Goal: Information Seeking & Learning: Learn about a topic

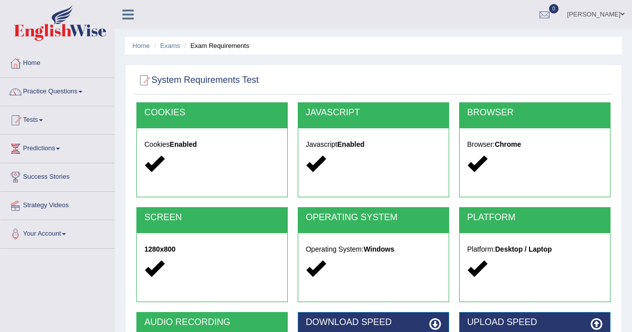
scroll to position [192, 0]
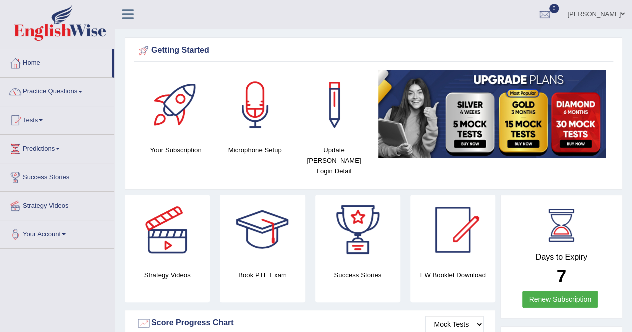
drag, startPoint x: 0, startPoint y: 0, endPoint x: 500, endPoint y: 96, distance: 509.5
click at [458, 233] on div at bounding box center [452, 230] width 70 height 70
click at [270, 234] on div at bounding box center [262, 230] width 70 height 70
click at [537, 16] on div at bounding box center [544, 14] width 15 height 15
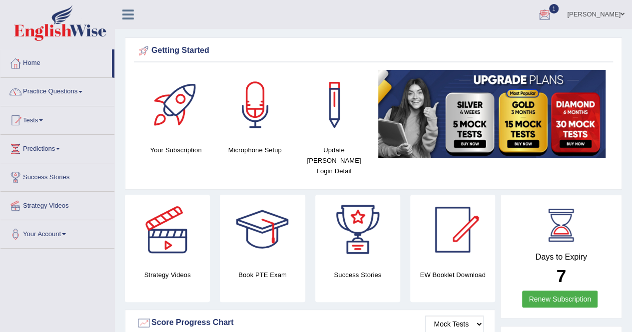
click at [541, 15] on link "1" at bounding box center [544, 13] width 30 height 26
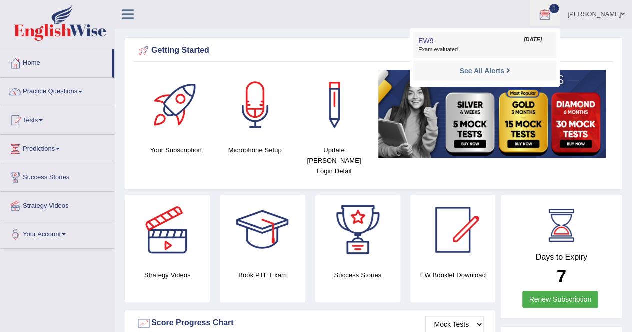
click at [481, 51] on span "Exam evaluated" at bounding box center [484, 50] width 133 height 8
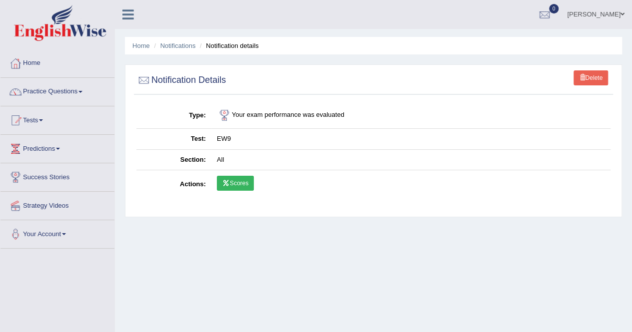
click at [236, 178] on link "Scores" at bounding box center [235, 183] width 37 height 15
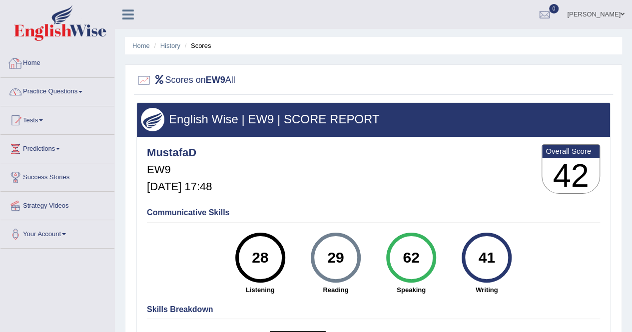
click at [29, 57] on link "Home" at bounding box center [57, 61] width 114 height 25
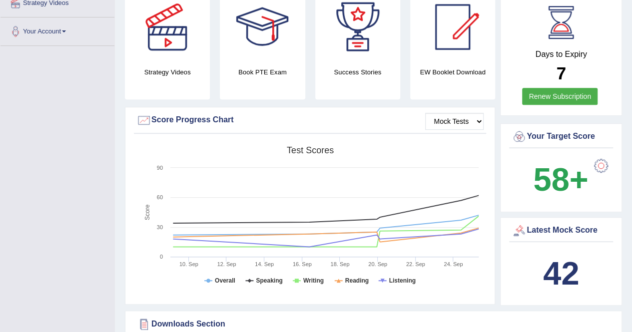
scroll to position [200, 0]
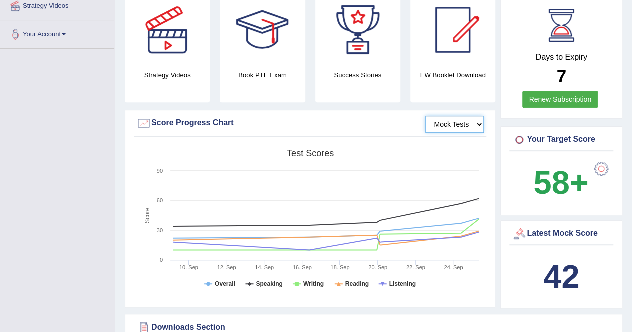
click at [474, 116] on select "Mock Tests" at bounding box center [454, 124] width 58 height 17
click at [483, 116] on select "Mock Tests" at bounding box center [454, 124] width 58 height 17
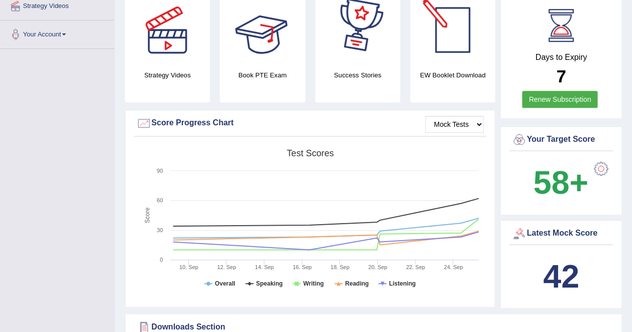
click at [567, 265] on b "42" at bounding box center [561, 276] width 36 height 36
click at [544, 228] on div "Latest Mock Score" at bounding box center [560, 233] width 99 height 15
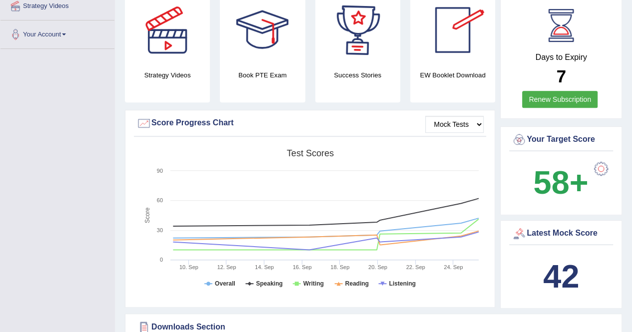
click at [544, 227] on div "Latest Mock Score" at bounding box center [560, 233] width 99 height 15
click at [540, 226] on div "Latest Mock Score" at bounding box center [560, 233] width 99 height 15
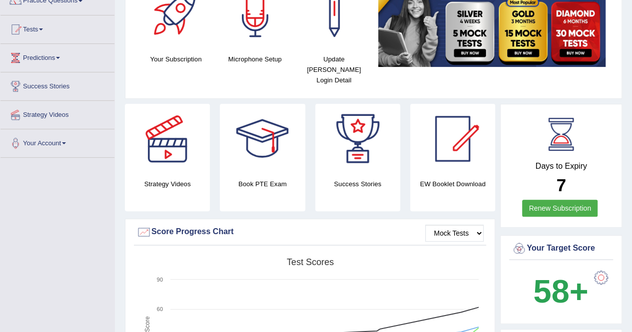
scroll to position [0, 0]
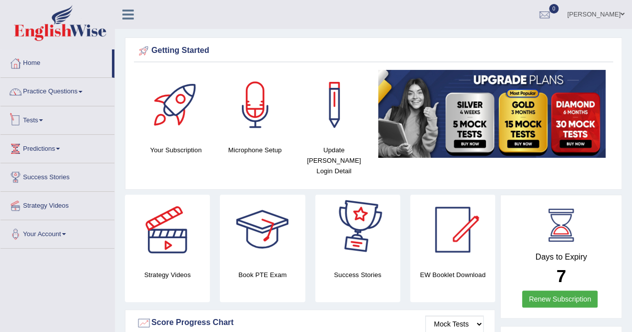
click at [44, 124] on link "Tests" at bounding box center [57, 118] width 114 height 25
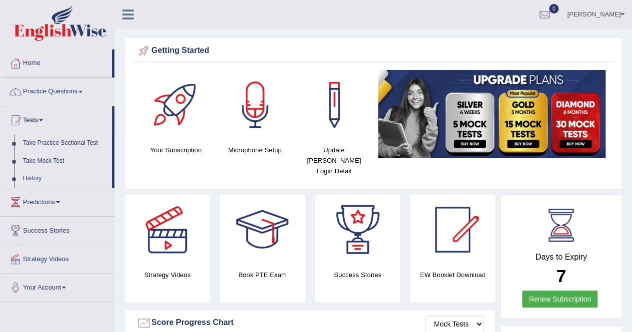
click at [39, 174] on link "History" at bounding box center [64, 179] width 93 height 18
click at [26, 181] on link "History" at bounding box center [64, 179] width 93 height 18
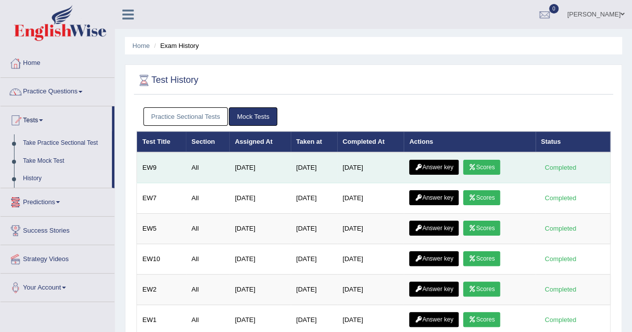
click at [481, 163] on link "Scores" at bounding box center [481, 167] width 37 height 15
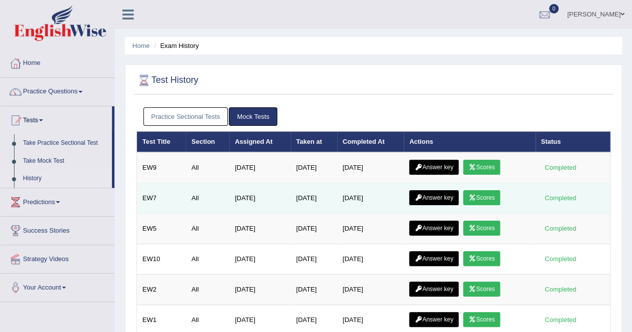
click at [480, 197] on link "Scores" at bounding box center [481, 197] width 37 height 15
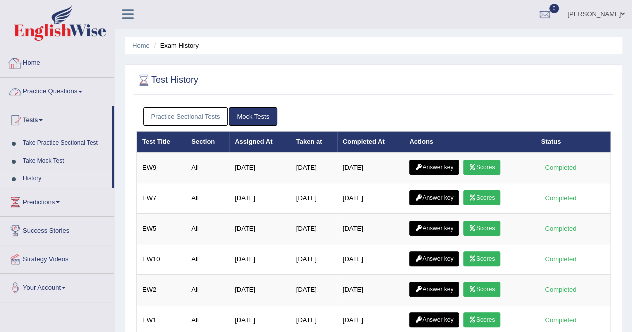
click at [38, 56] on link "Home" at bounding box center [57, 61] width 114 height 25
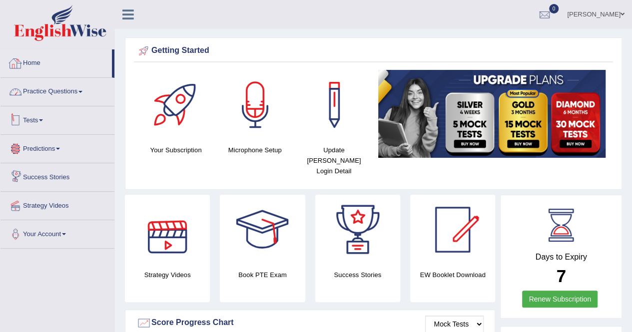
click at [44, 70] on link "Home" at bounding box center [55, 61] width 111 height 25
click at [270, 236] on div at bounding box center [262, 230] width 70 height 70
click at [45, 94] on link "Practice Questions" at bounding box center [57, 90] width 114 height 25
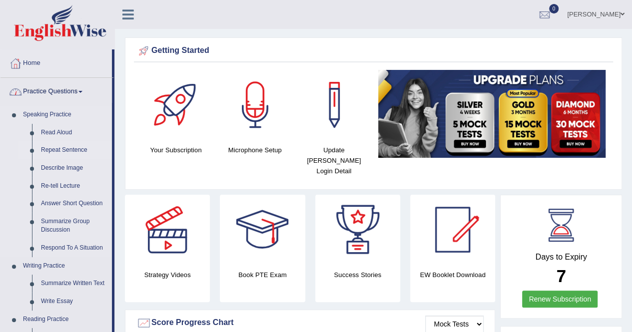
click at [54, 145] on link "Repeat Sentence" at bounding box center [73, 150] width 75 height 18
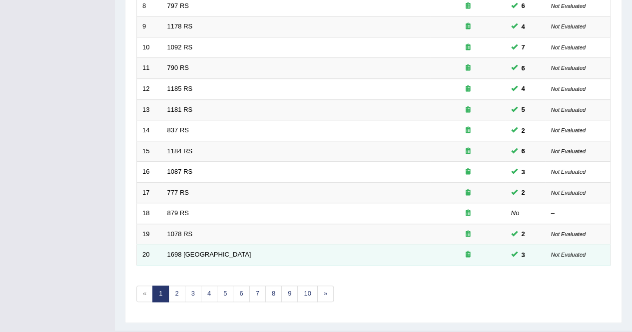
scroll to position [324, 0]
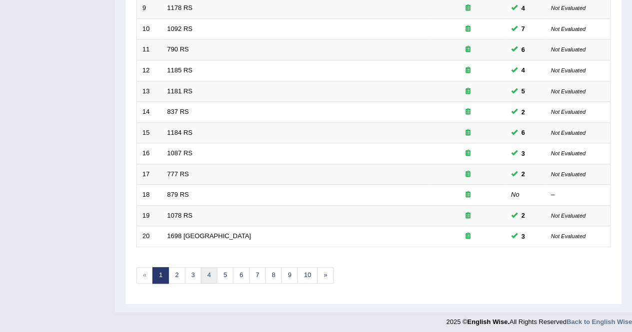
click at [208, 268] on link "4" at bounding box center [209, 275] width 16 height 16
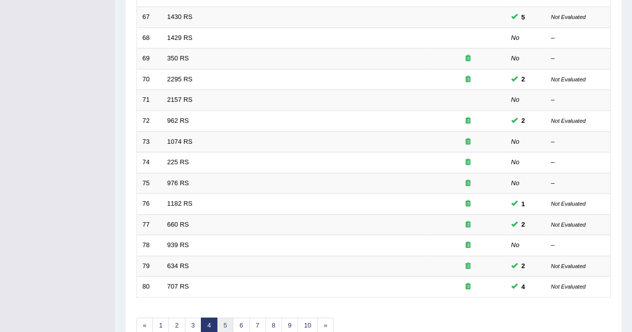
scroll to position [324, 0]
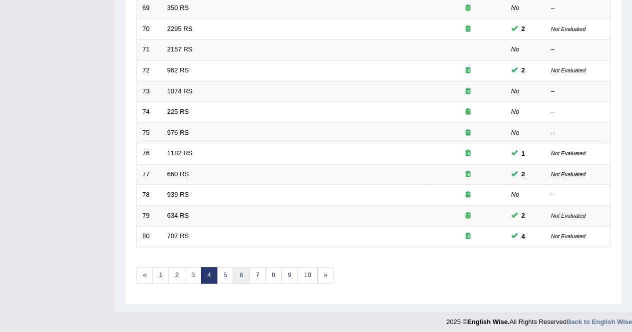
click at [246, 276] on link "6" at bounding box center [241, 275] width 16 height 16
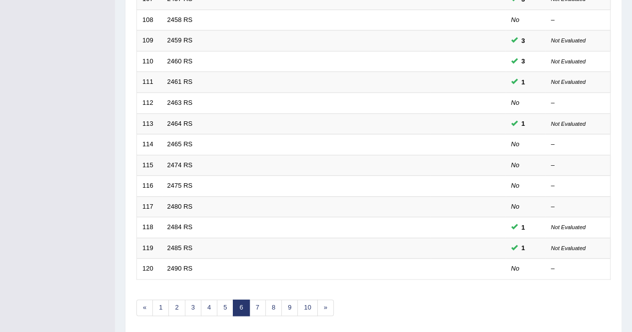
scroll to position [324, 0]
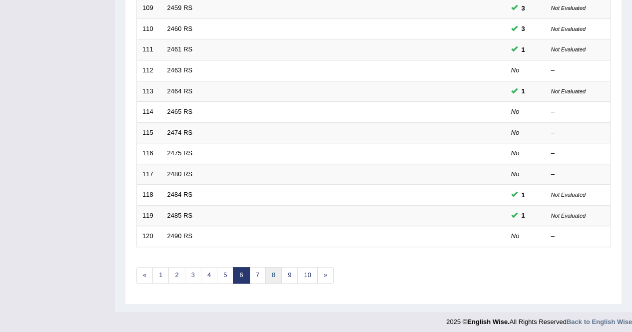
click at [266, 271] on link "8" at bounding box center [273, 275] width 16 height 16
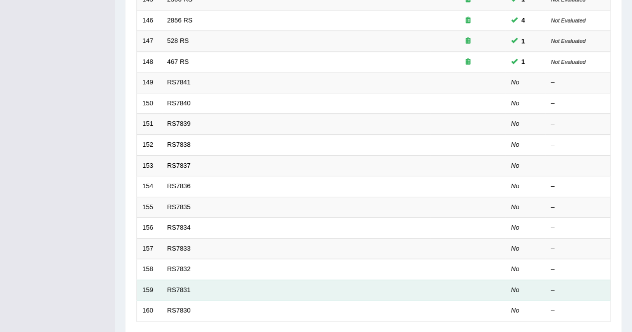
scroll to position [324, 0]
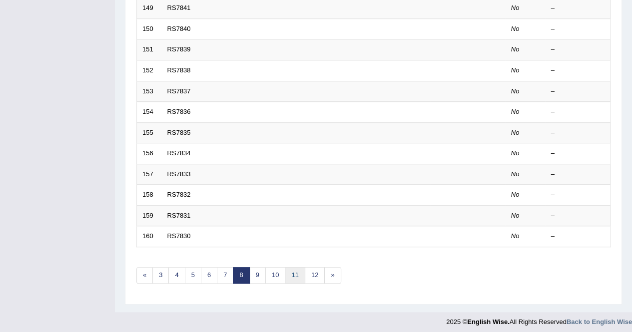
click at [291, 275] on link "11" at bounding box center [295, 275] width 20 height 16
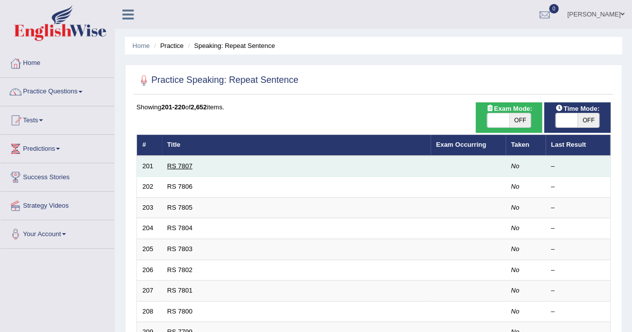
click at [184, 167] on link "RS 7807" at bounding box center [179, 165] width 25 height 7
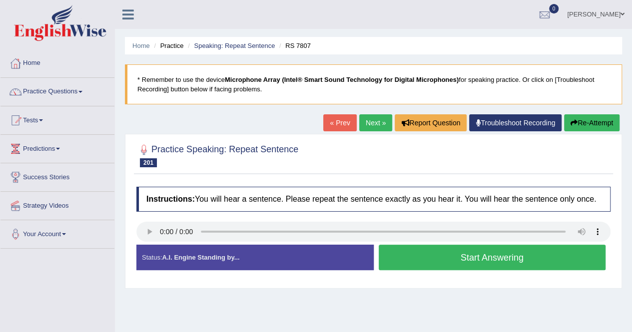
click at [391, 259] on button "Start Answering" at bounding box center [491, 257] width 227 height 25
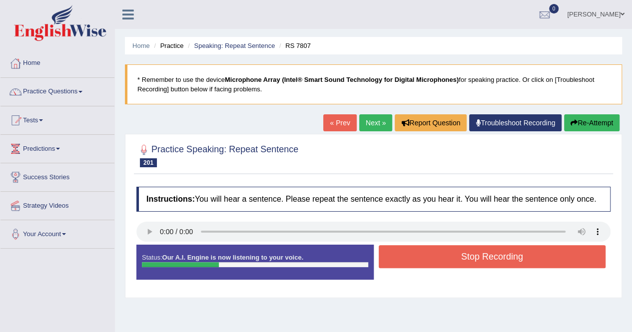
click at [391, 259] on button "Stop Recording" at bounding box center [491, 256] width 227 height 23
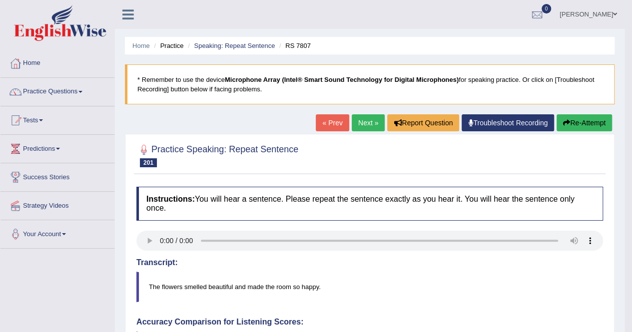
click at [572, 126] on button "Re-Attempt" at bounding box center [583, 122] width 55 height 17
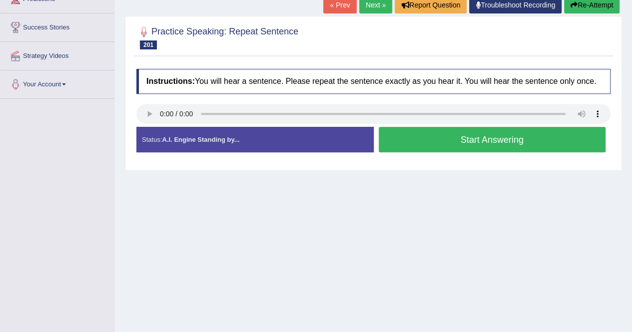
click at [428, 146] on button "Start Answering" at bounding box center [491, 139] width 227 height 25
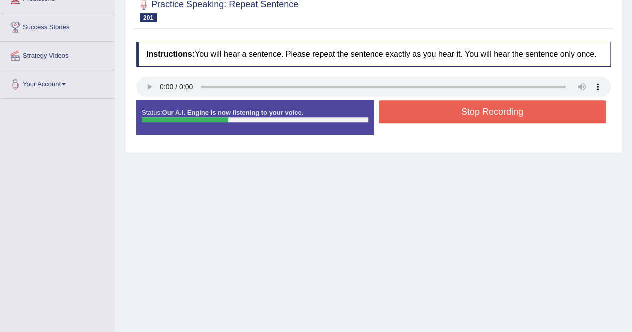
click at [447, 115] on button "Stop Recording" at bounding box center [491, 111] width 227 height 23
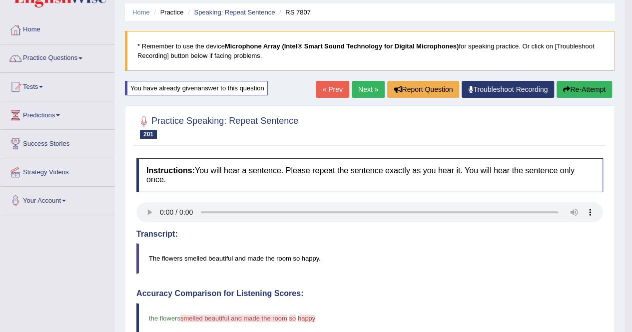
scroll to position [25, 0]
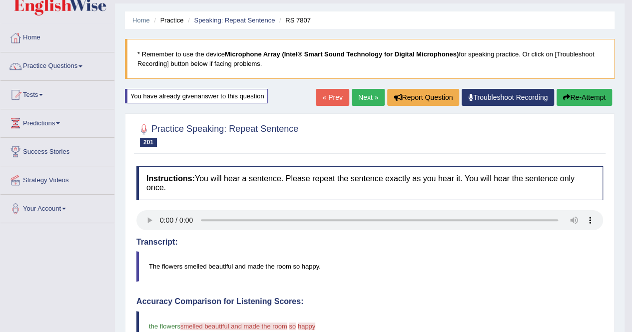
click at [563, 100] on button "Re-Attempt" at bounding box center [583, 97] width 55 height 17
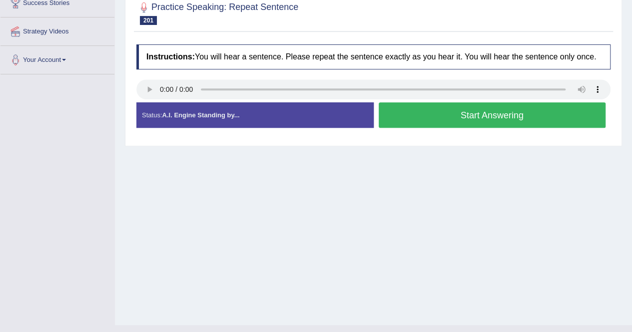
scroll to position [175, 0]
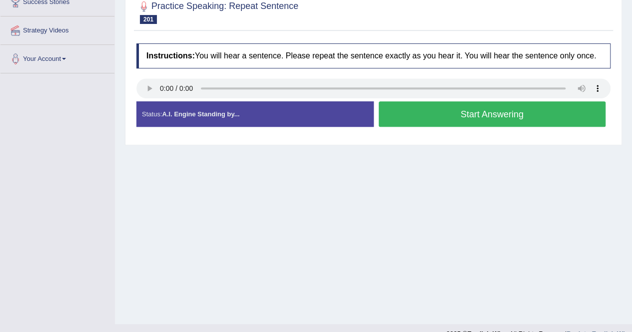
click at [436, 123] on button "Start Answering" at bounding box center [491, 113] width 227 height 25
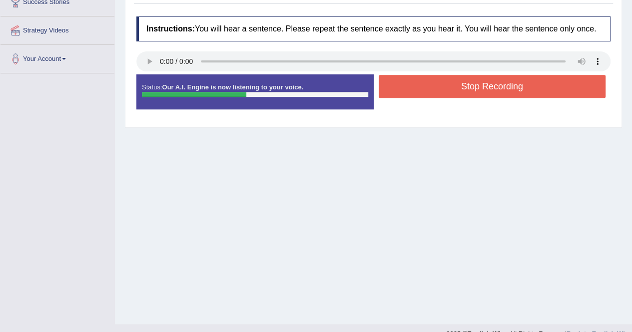
click at [441, 91] on button "Stop Recording" at bounding box center [491, 86] width 227 height 23
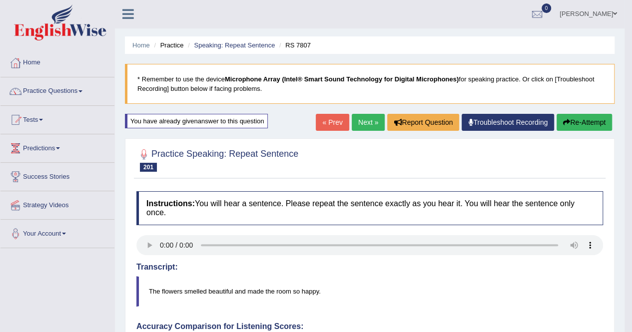
scroll to position [0, 0]
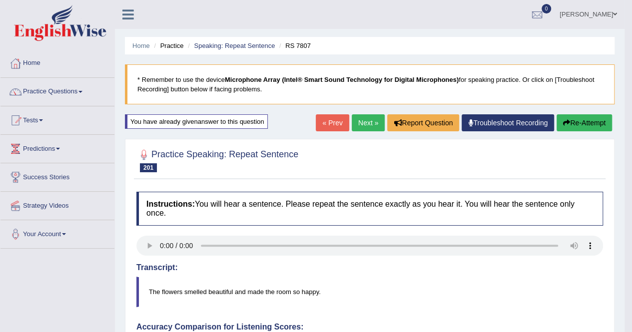
click at [362, 126] on link "Next »" at bounding box center [368, 122] width 33 height 17
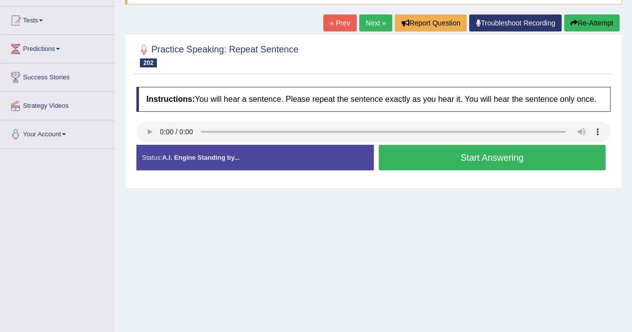
click at [427, 165] on button "Start Answering" at bounding box center [491, 157] width 227 height 25
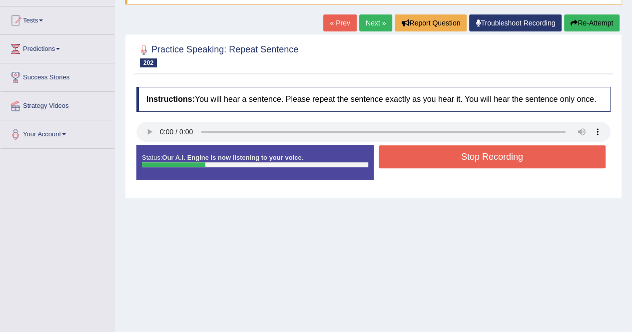
click at [431, 163] on button "Stop Recording" at bounding box center [491, 156] width 227 height 23
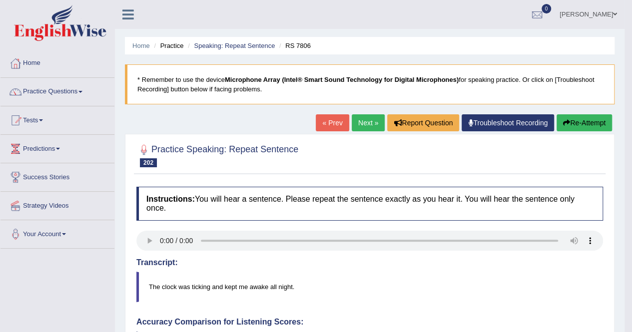
drag, startPoint x: 596, startPoint y: 123, endPoint x: 587, endPoint y: 128, distance: 10.7
click at [596, 124] on button "Re-Attempt" at bounding box center [583, 122] width 55 height 17
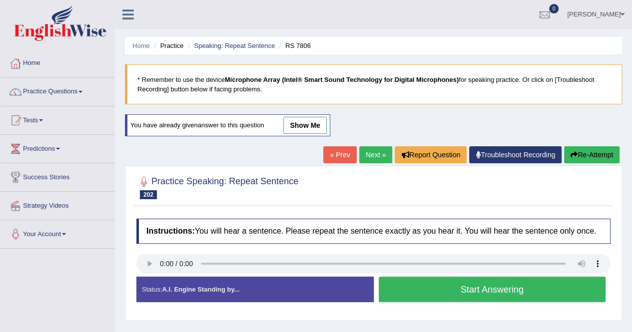
click at [373, 148] on link "Next »" at bounding box center [375, 154] width 33 height 17
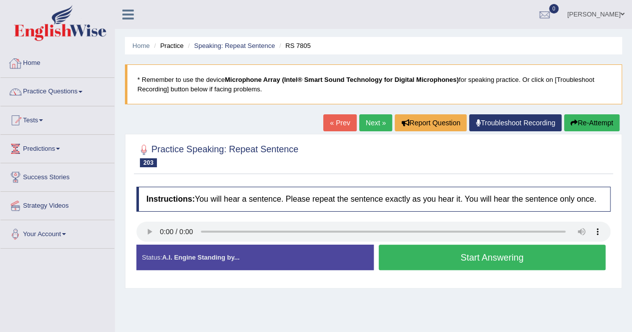
click at [31, 59] on link "Home" at bounding box center [57, 61] width 114 height 25
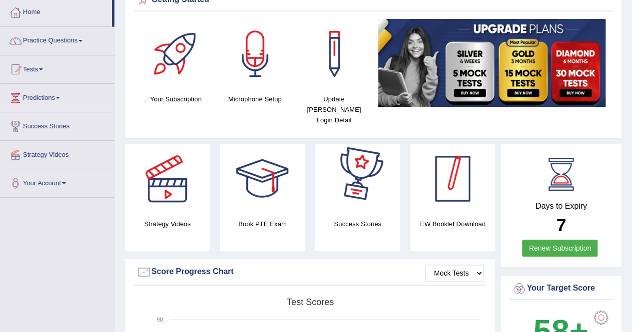
scroll to position [100, 0]
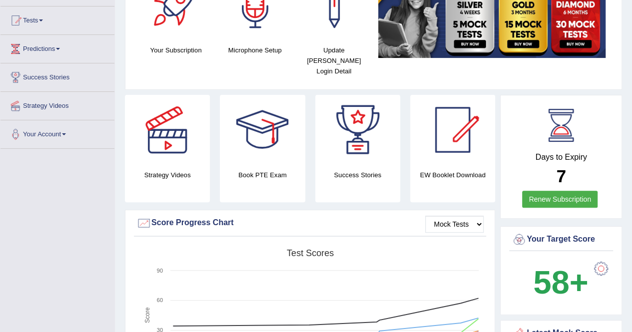
click at [563, 191] on link "Renew Subscription" at bounding box center [559, 199] width 75 height 17
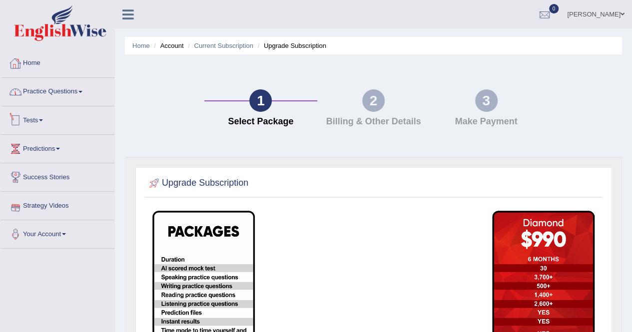
click at [43, 56] on link "Home" at bounding box center [57, 61] width 114 height 25
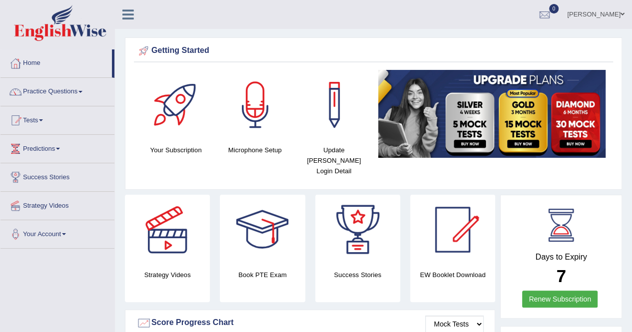
click at [514, 103] on img at bounding box center [491, 114] width 227 height 88
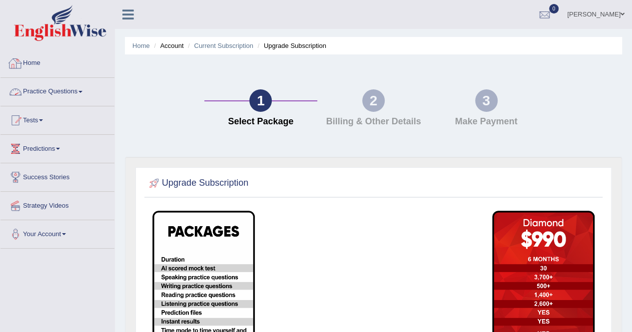
click at [42, 76] on li "Home" at bounding box center [57, 63] width 114 height 28
click at [42, 68] on link "Home" at bounding box center [55, 61] width 111 height 25
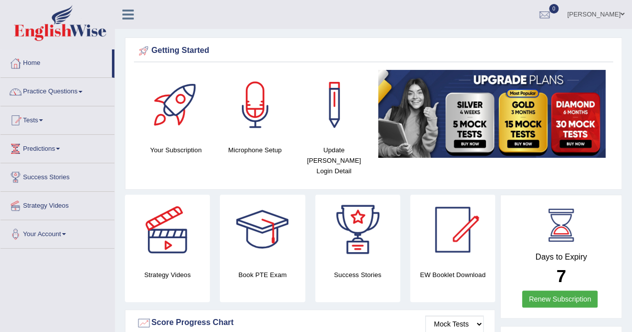
click at [31, 70] on link "Home" at bounding box center [55, 61] width 111 height 25
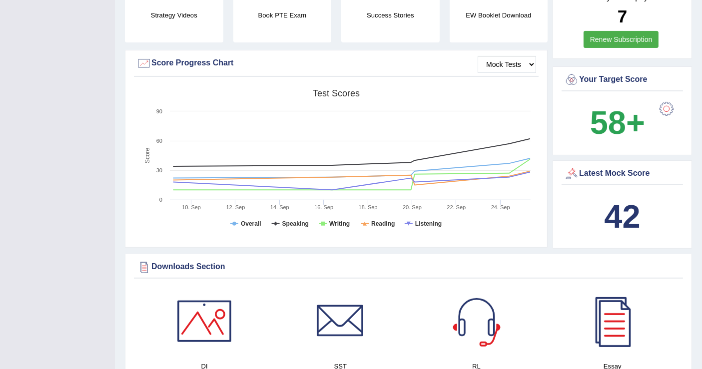
scroll to position [277, 0]
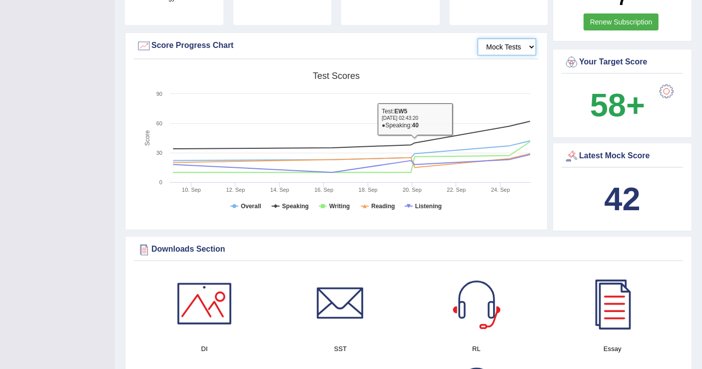
click at [505, 38] on select "Mock Tests" at bounding box center [506, 46] width 58 height 17
click at [503, 38] on select "Mock Tests" at bounding box center [506, 46] width 58 height 17
drag, startPoint x: 303, startPoint y: 59, endPoint x: 363, endPoint y: 67, distance: 60.0
click at [363, 67] on rect at bounding box center [335, 144] width 399 height 155
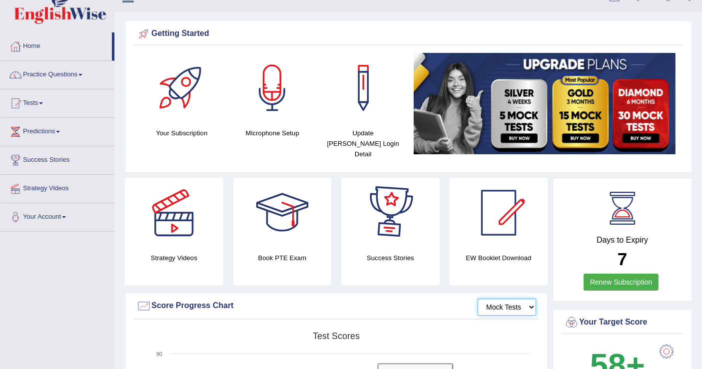
scroll to position [0, 0]
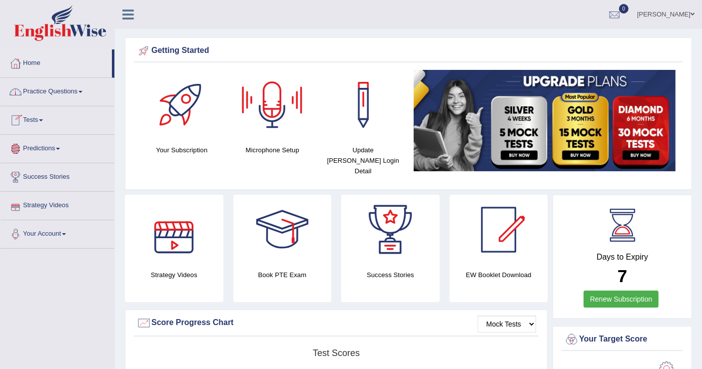
click at [66, 95] on link "Practice Questions" at bounding box center [57, 90] width 114 height 25
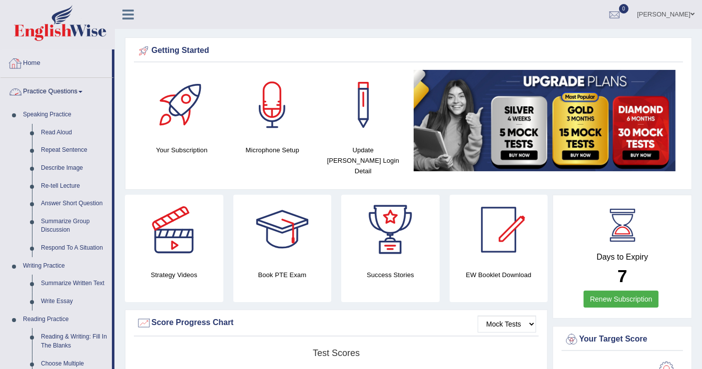
click at [38, 59] on link "Home" at bounding box center [55, 61] width 111 height 25
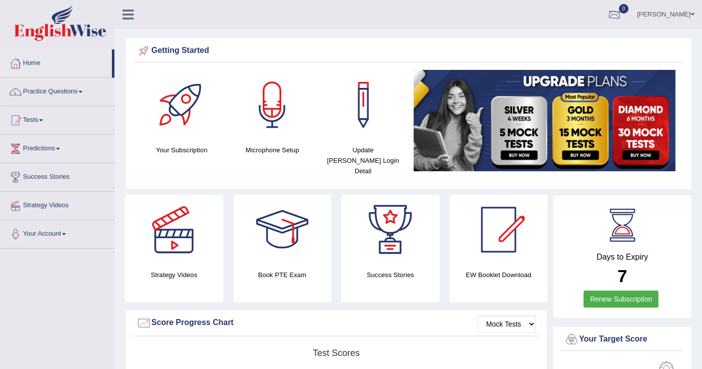
drag, startPoint x: 616, startPoint y: 16, endPoint x: 609, endPoint y: 11, distance: 8.6
click at [615, 17] on link "0" at bounding box center [614, 13] width 30 height 26
click at [607, 11] on div at bounding box center [614, 14] width 15 height 15
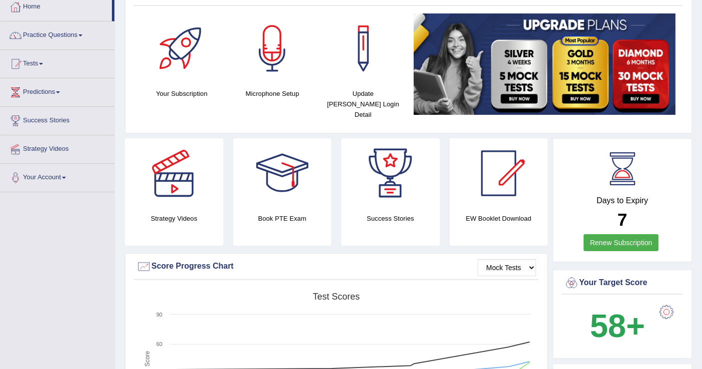
scroll to position [49, 0]
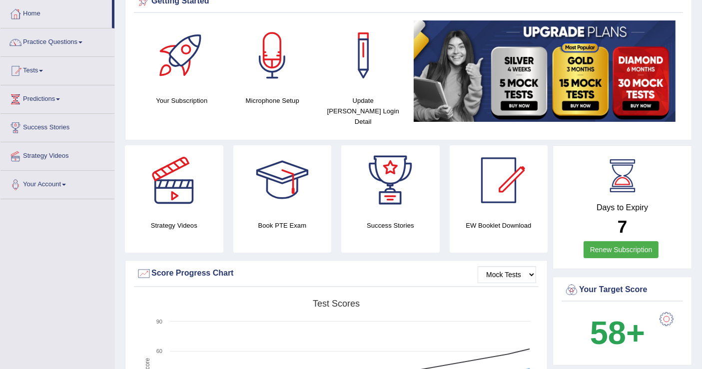
drag, startPoint x: 694, startPoint y: 52, endPoint x: 710, endPoint y: 35, distance: 23.0
click at [701, 35] on html "Toggle navigation Home Practice Questions Speaking Practice Read Aloud Repeat S…" at bounding box center [351, 135] width 702 height 369
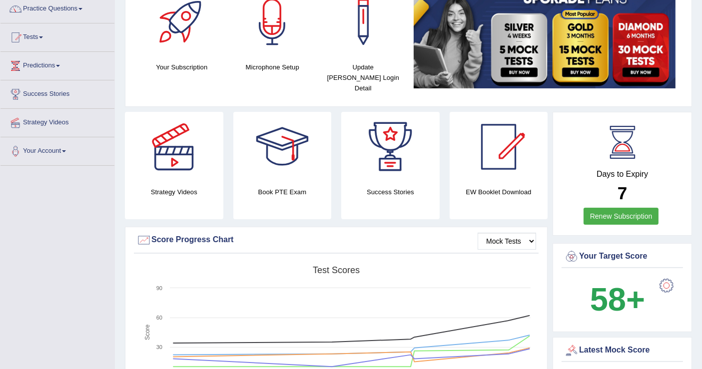
scroll to position [0, 0]
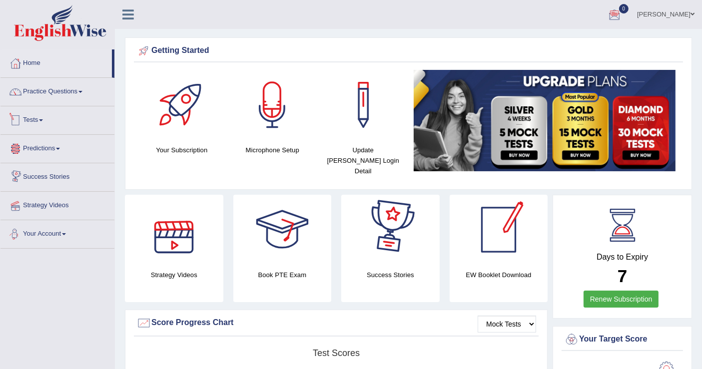
click at [45, 117] on link "Tests" at bounding box center [57, 118] width 114 height 25
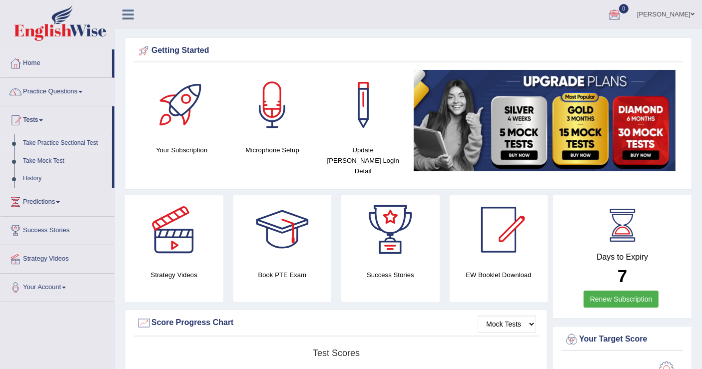
click at [58, 142] on link "Take Practice Sectional Test" at bounding box center [64, 143] width 93 height 18
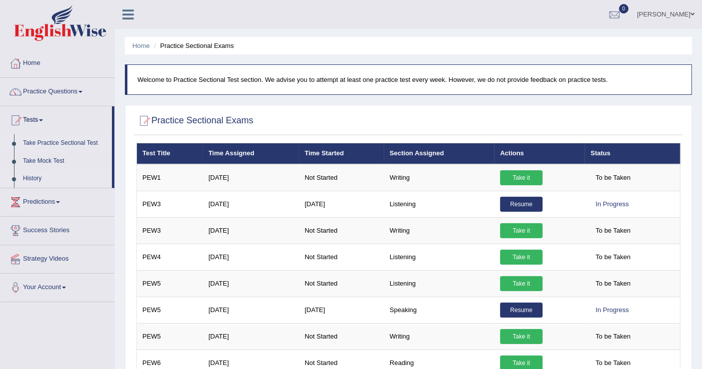
click at [36, 179] on link "History" at bounding box center [64, 179] width 93 height 18
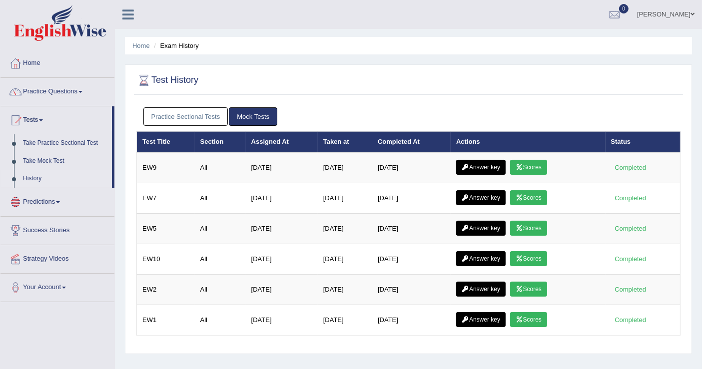
click at [211, 112] on link "Practice Sectional Tests" at bounding box center [185, 116] width 85 height 18
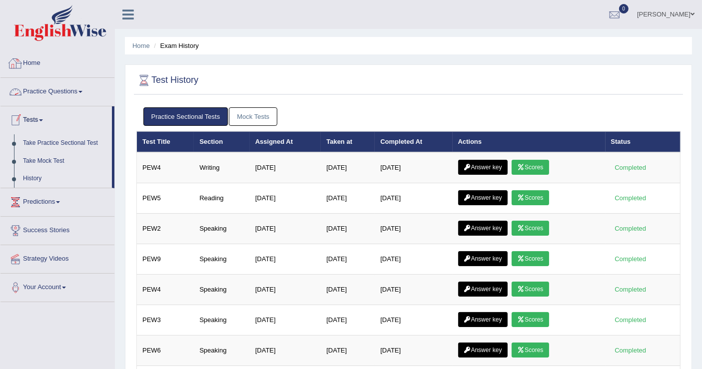
click at [45, 66] on link "Home" at bounding box center [57, 61] width 114 height 25
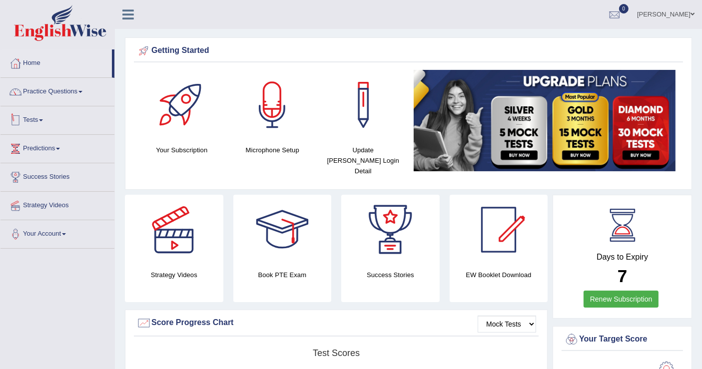
click at [57, 97] on link "Practice Questions" at bounding box center [57, 90] width 114 height 25
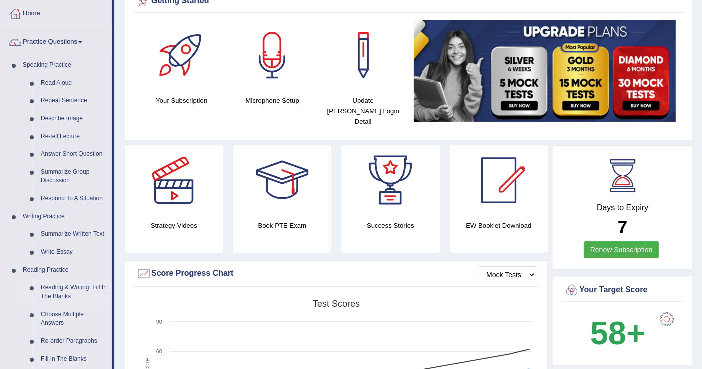
scroll to position [111, 0]
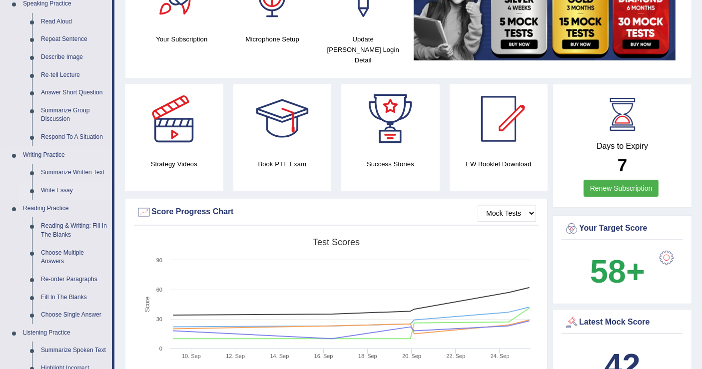
click at [59, 189] on link "Write Essay" at bounding box center [73, 191] width 75 height 18
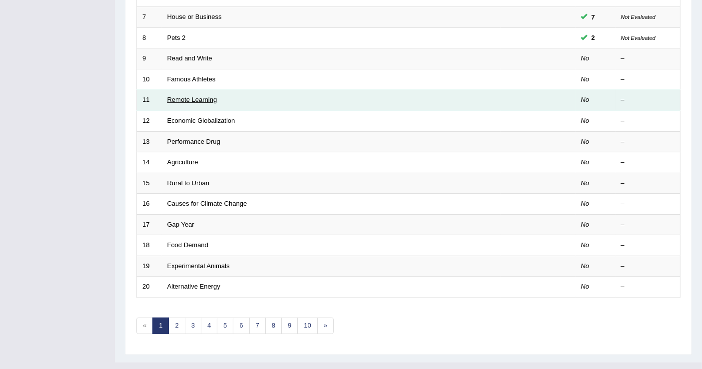
scroll to position [288, 0]
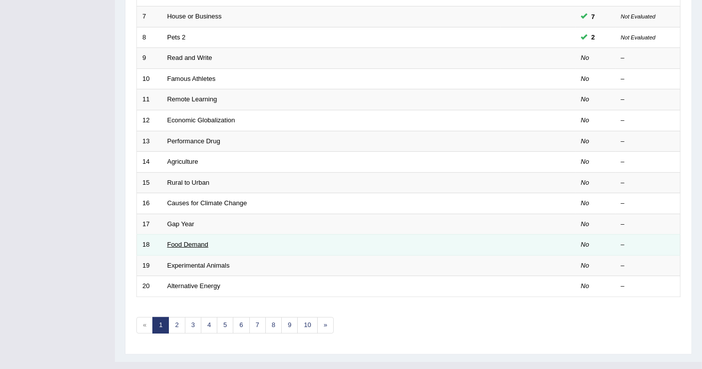
click at [199, 241] on link "Food Demand" at bounding box center [187, 244] width 41 height 7
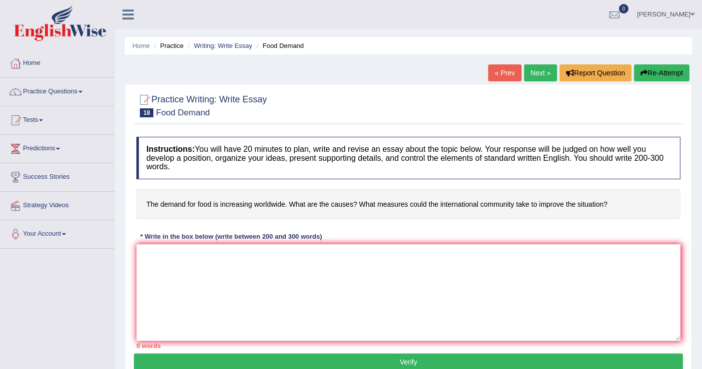
drag, startPoint x: 148, startPoint y: 202, endPoint x: 277, endPoint y: 202, distance: 128.3
click at [277, 202] on h4 "The demand for food is increasing worldwide. What are the causes? What measures…" at bounding box center [408, 204] width 544 height 30
drag, startPoint x: 277, startPoint y: 202, endPoint x: 280, endPoint y: 209, distance: 7.6
click at [280, 208] on h4 "The demand for food is increasing worldwide. What are the causes? What measures…" at bounding box center [408, 204] width 544 height 30
click at [280, 209] on h4 "The demand for food is increasing worldwide. What are the causes? What measures…" at bounding box center [408, 204] width 544 height 30
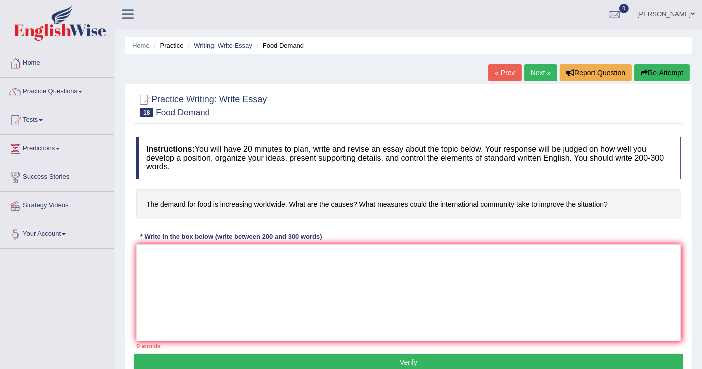
click at [304, 206] on h4 "The demand for food is increasing worldwide. What are the causes? What measures…" at bounding box center [408, 204] width 544 height 30
drag, startPoint x: 342, startPoint y: 208, endPoint x: 363, endPoint y: 210, distance: 21.0
click at [363, 210] on h4 "The demand for food is increasing worldwide. What are the causes? What measures…" at bounding box center [408, 204] width 544 height 30
drag, startPoint x: 423, startPoint y: 197, endPoint x: 453, endPoint y: 199, distance: 30.0
click at [441, 199] on h4 "The demand for food is increasing worldwide. What are the causes? What measures…" at bounding box center [408, 204] width 544 height 30
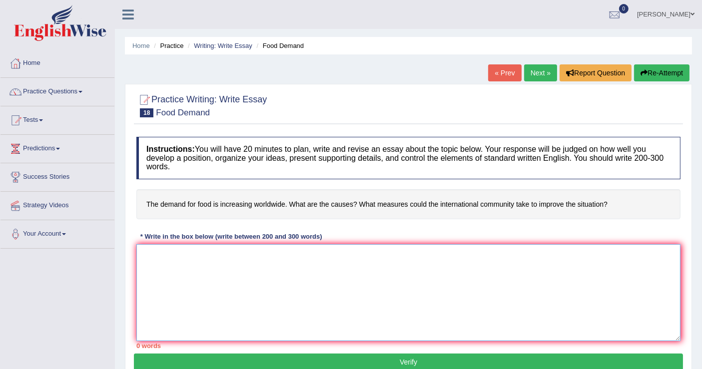
click at [447, 266] on textarea at bounding box center [408, 292] width 544 height 97
click at [408, 310] on textarea at bounding box center [408, 292] width 544 height 97
click at [213, 261] on textarea at bounding box center [408, 292] width 544 height 97
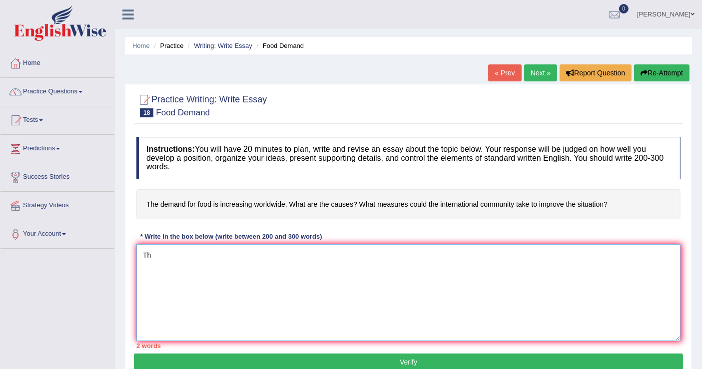
type textarea "T"
